Goal: Transaction & Acquisition: Purchase product/service

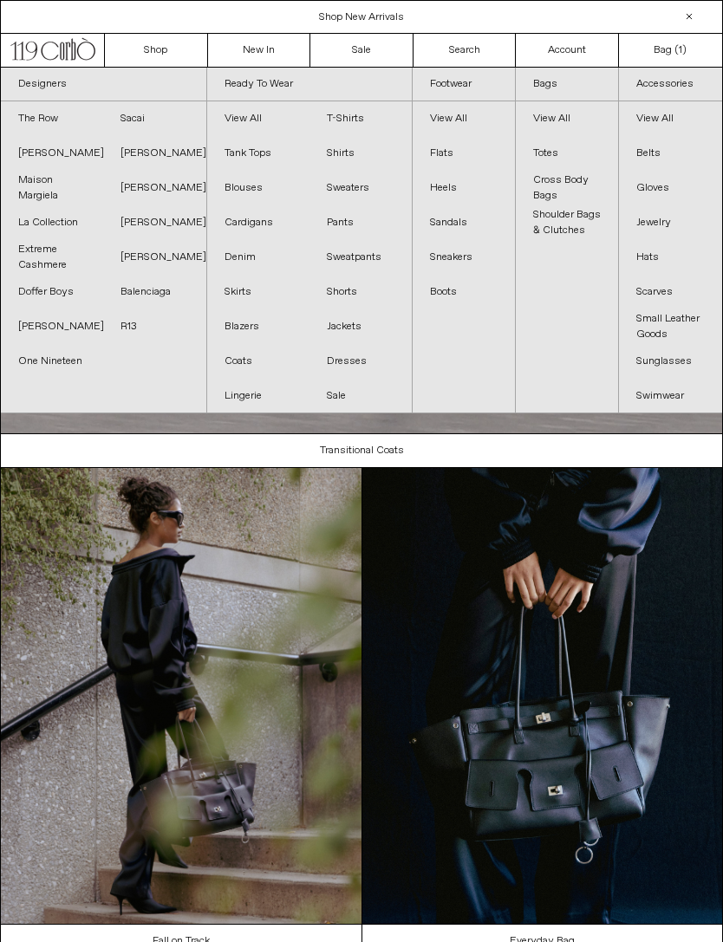
click at [38, 148] on link "[PERSON_NAME]" at bounding box center [52, 153] width 102 height 35
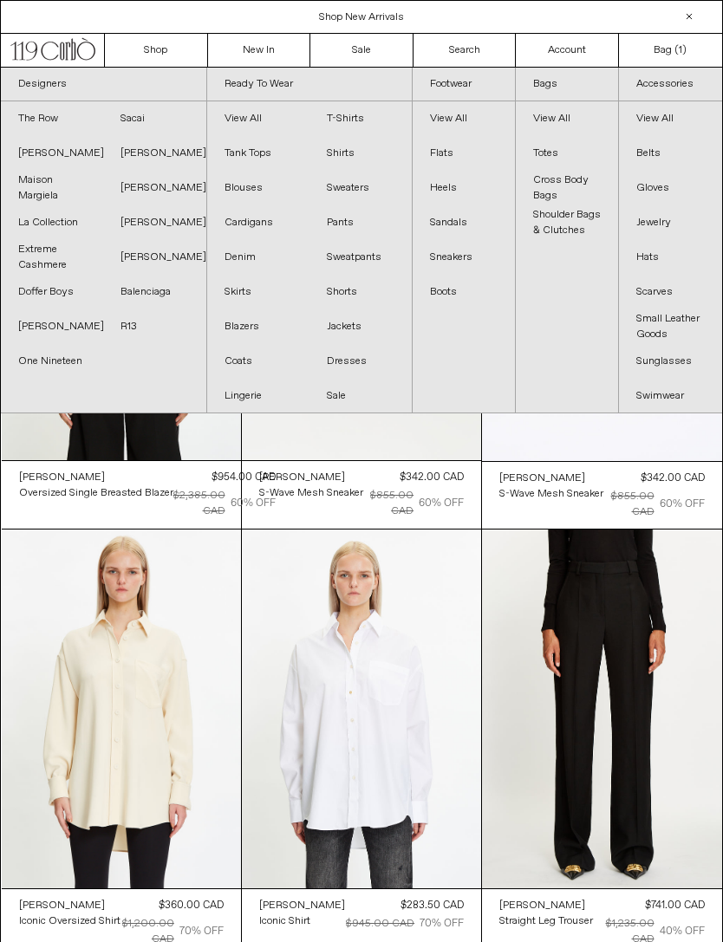
click at [166, 285] on link "Balenciaga" at bounding box center [154, 292] width 102 height 35
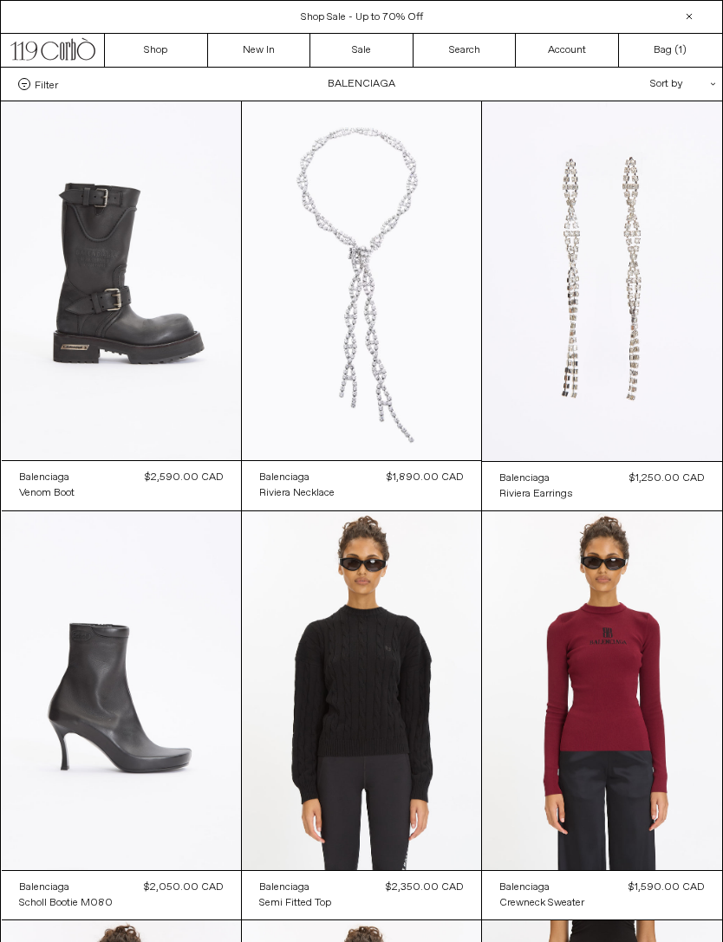
click at [123, 204] on at bounding box center [121, 280] width 239 height 359
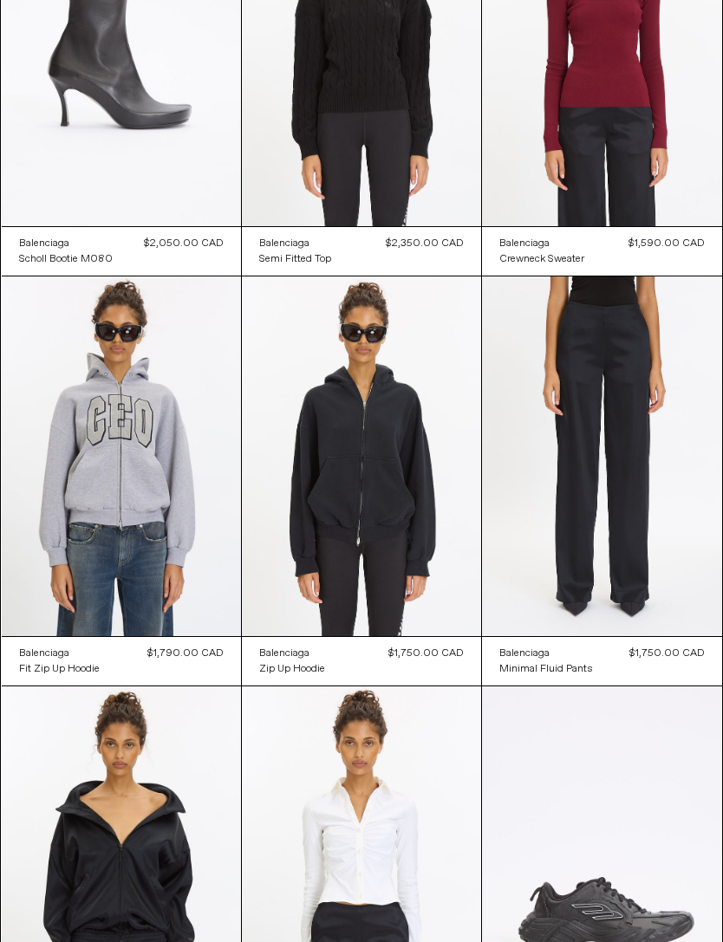
scroll to position [643, 0]
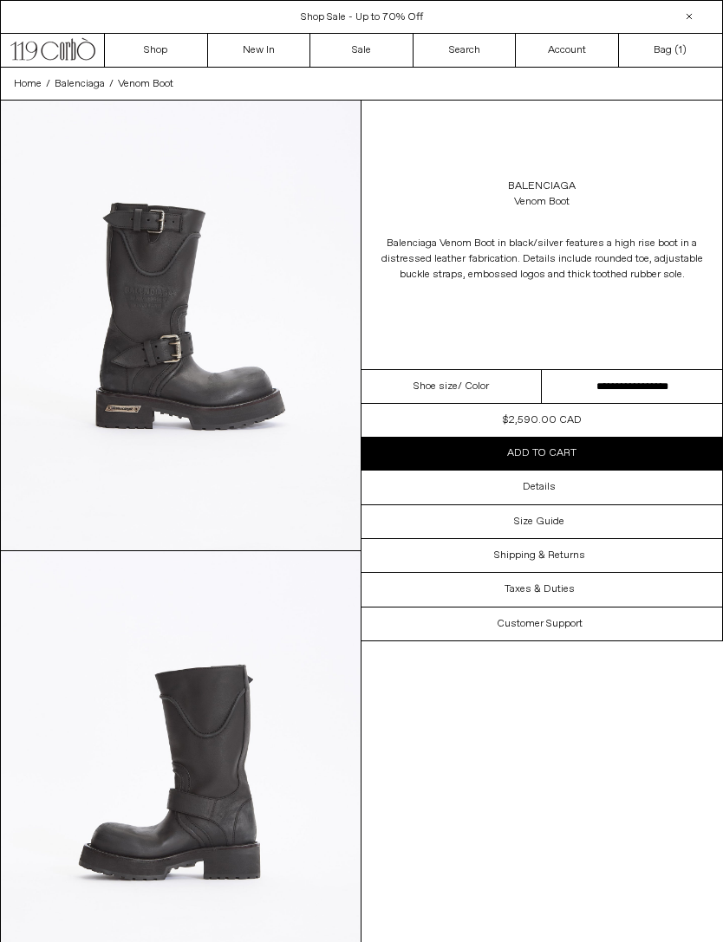
click at [666, 375] on select "**********" at bounding box center [632, 387] width 180 height 34
click at [564, 490] on div "Details" at bounding box center [541, 487] width 361 height 33
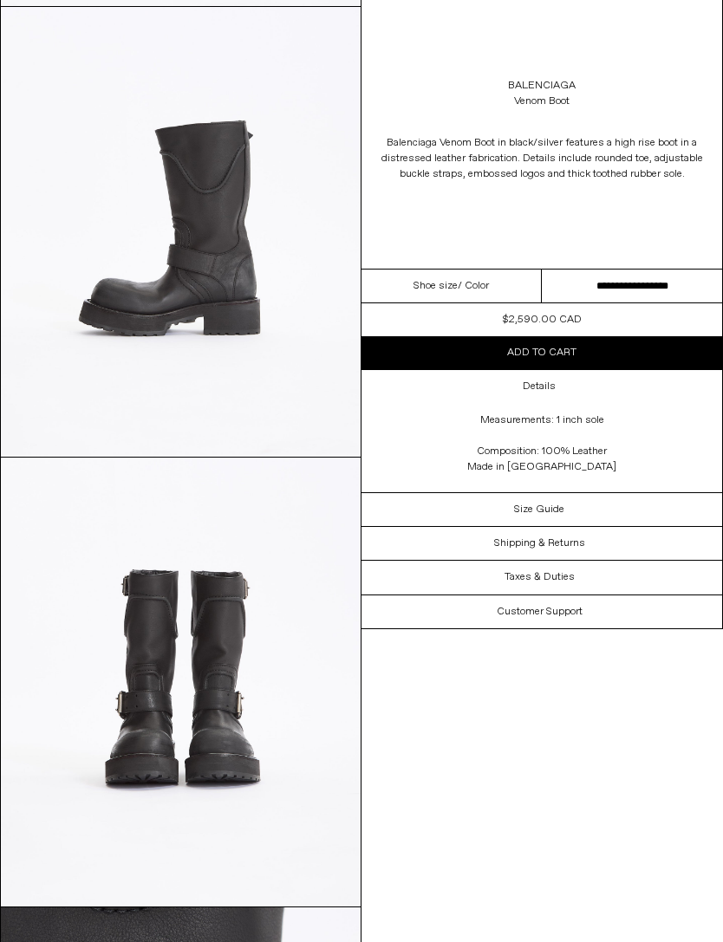
scroll to position [527, 0]
